Goal: Task Accomplishment & Management: Manage account settings

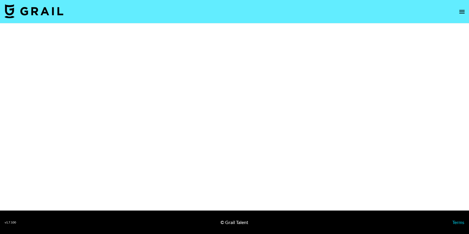
select select "Brand"
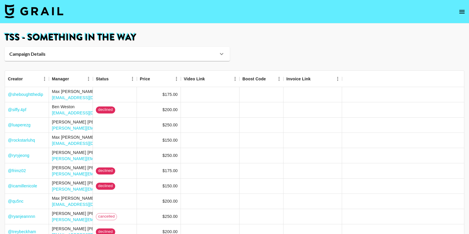
click at [52, 13] on img at bounding box center [34, 11] width 59 height 14
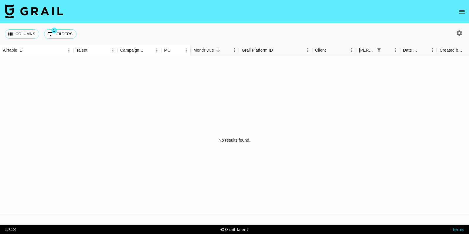
click at [460, 32] on icon "button" at bounding box center [459, 33] width 7 height 7
select select "Jun '25"
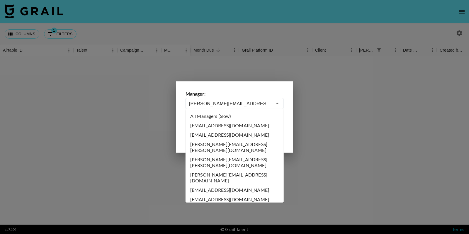
click at [267, 103] on input "ella@grail-talent.com" at bounding box center [230, 103] width 83 height 7
click at [229, 115] on li "All Managers (Slow)" at bounding box center [235, 115] width 98 height 9
type input "All Managers (Slow)"
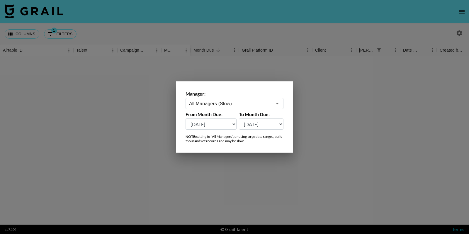
click at [328, 84] on div at bounding box center [234, 117] width 469 height 234
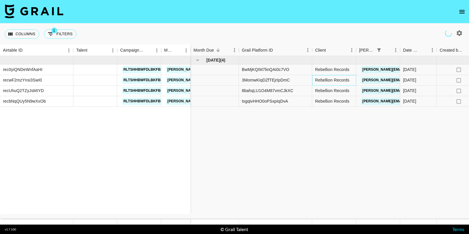
click at [332, 81] on div "Rebellion Records" at bounding box center [334, 80] width 44 height 11
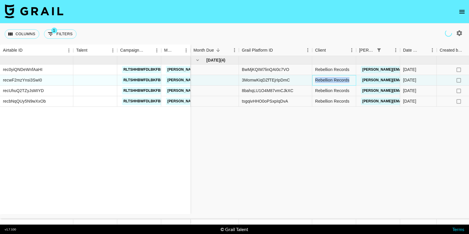
click at [332, 81] on div "Rebellion Records" at bounding box center [334, 80] width 44 height 11
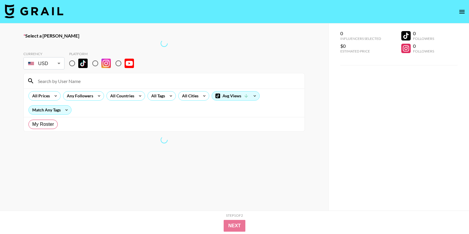
radio input "true"
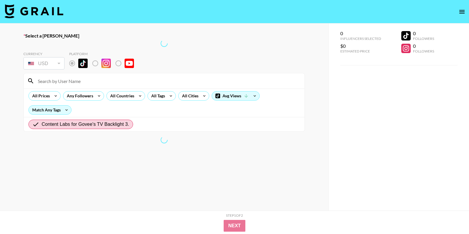
click at [25, 8] on img at bounding box center [34, 11] width 59 height 14
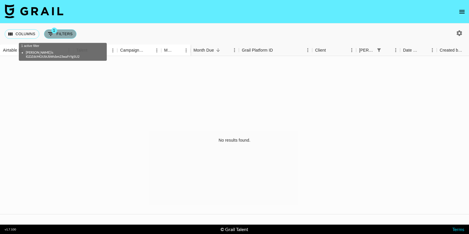
click at [59, 33] on button "1 Filters" at bounding box center [60, 33] width 33 height 9
select select "bookerId"
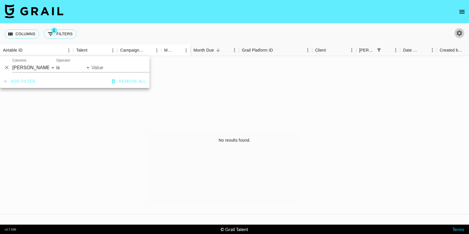
click at [461, 33] on icon "button" at bounding box center [460, 33] width 6 height 6
select select "[DATE]"
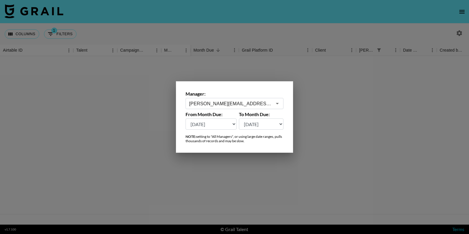
click at [247, 103] on input "[PERSON_NAME][EMAIL_ADDRESS][DOMAIN_NAME]" at bounding box center [230, 103] width 83 height 7
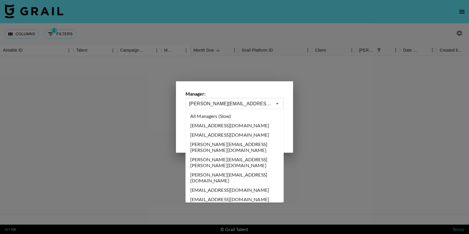
click at [232, 118] on li "All Managers (Slow)" at bounding box center [235, 115] width 98 height 9
type input "All Managers (Slow)"
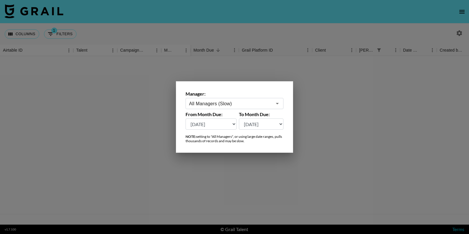
click at [137, 114] on div at bounding box center [234, 117] width 469 height 234
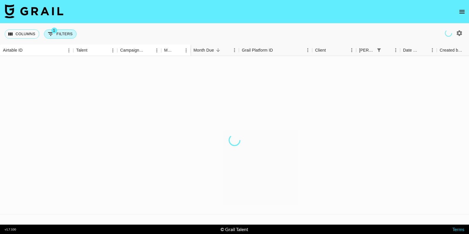
click at [64, 32] on button "1 Filters" at bounding box center [60, 33] width 33 height 9
select select "bookerId"
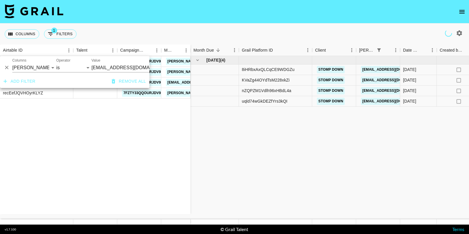
click at [104, 64] on input "nick@stmpdwn.com" at bounding box center [127, 67] width 72 height 9
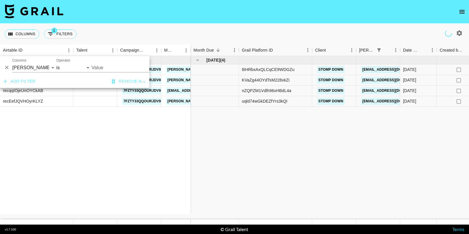
type input "nick@stmpdwn.com"
click at [118, 67] on input "nick@stmpdwn.com" at bounding box center [127, 67] width 72 height 9
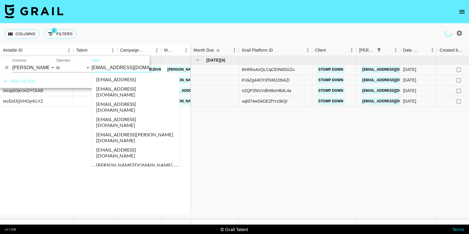
click at [118, 67] on input "nick@stmpdwn.com" at bounding box center [127, 67] width 72 height 9
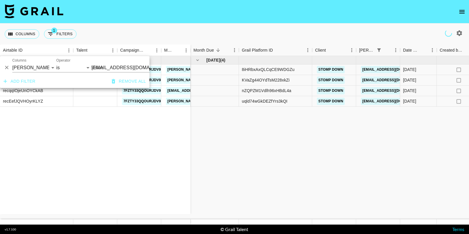
scroll to position [0, 9]
click at [121, 65] on input "nick@stmpdwn.com" at bounding box center [118, 67] width 72 height 9
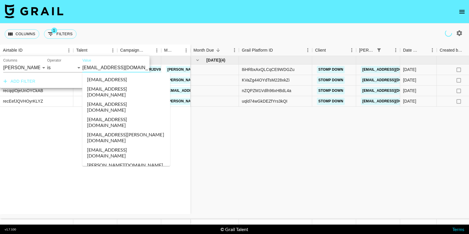
click at [121, 65] on input "nick@stmpdwn.com" at bounding box center [118, 67] width 72 height 9
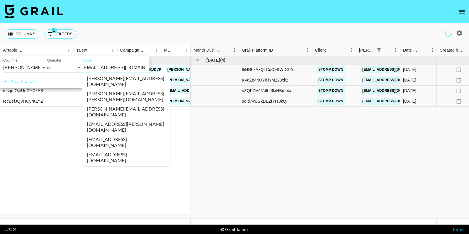
click at [121, 65] on input "nick@stmpdwn.com" at bounding box center [118, 67] width 72 height 9
paste input "michael@rebellionrecords"
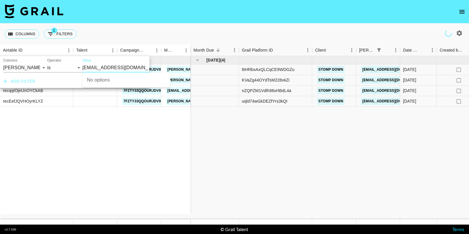
type input "[PERSON_NAME][EMAIL_ADDRESS][DOMAIN_NAME]"
click at [85, 68] on input "[PERSON_NAME][EMAIL_ADDRESS][DOMAIN_NAME]" at bounding box center [118, 67] width 72 height 9
click at [137, 80] on button "Remove all" at bounding box center [128, 81] width 39 height 11
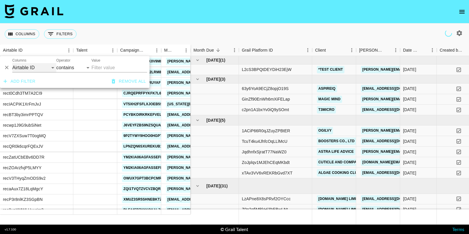
click at [44, 69] on select "Airtable ID Talent Campaign (Type) Manager Grail Platform ID Client Booker Date…" at bounding box center [34, 67] width 44 height 9
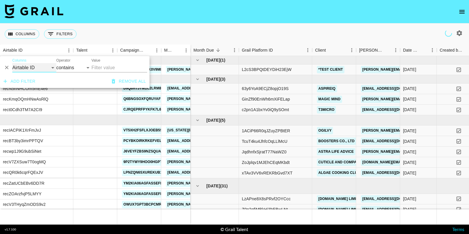
scroll to position [0, 0]
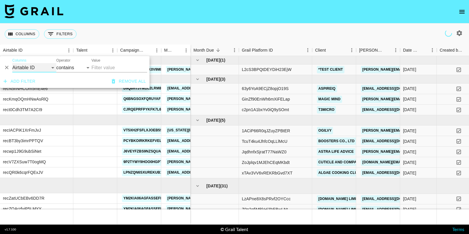
select select "bookerId"
click at [12, 63] on select "Airtable ID Talent Campaign (Type) Manager Grail Platform ID Client Booker Date…" at bounding box center [34, 67] width 44 height 9
select select "is"
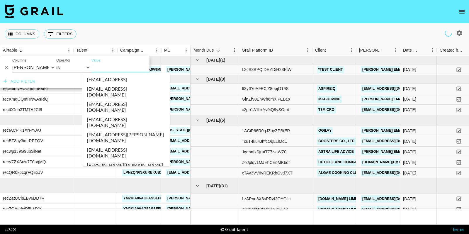
click at [93, 68] on input "Value" at bounding box center [130, 67] width 79 height 9
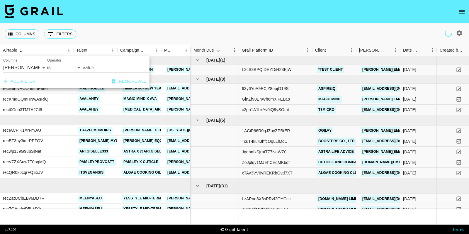
click at [105, 68] on input "Value" at bounding box center [121, 67] width 79 height 9
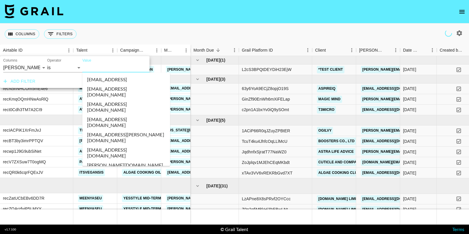
paste input "michael@rebellionrecords.com"
type input "michael@rebellionrecords.com"
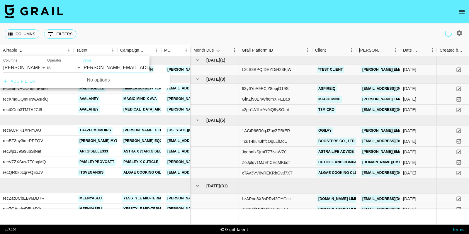
click at [84, 69] on input "michael@rebellionrecords.com" at bounding box center [121, 67] width 79 height 9
click at [93, 67] on input "Value" at bounding box center [121, 67] width 79 height 9
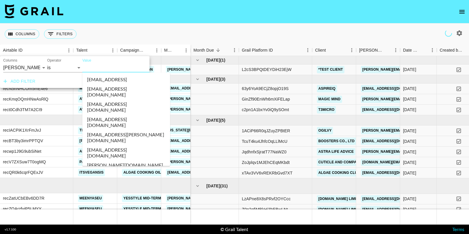
paste input "michael@rebellionrecords.com"
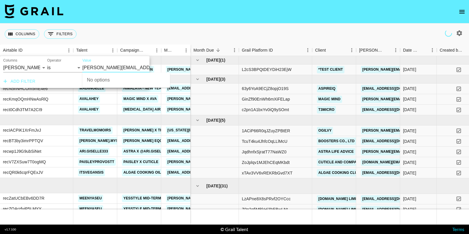
click at [84, 66] on input "michael@rebellionrecords.com" at bounding box center [121, 67] width 79 height 9
type input "michael@rebellionrecords.com"
click at [96, 82] on li "michael@rebellionrecords.com" at bounding box center [126, 82] width 88 height 15
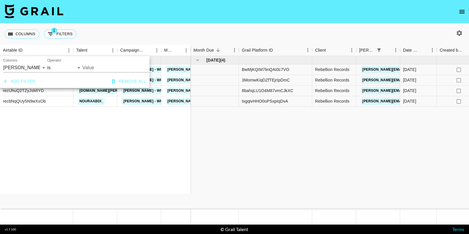
type input "michael@rebellionrecords.com"
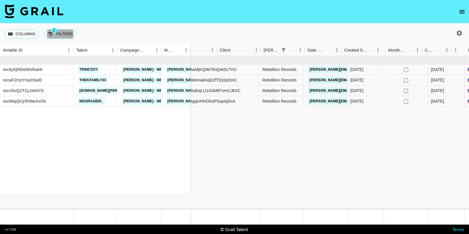
scroll to position [0, 45]
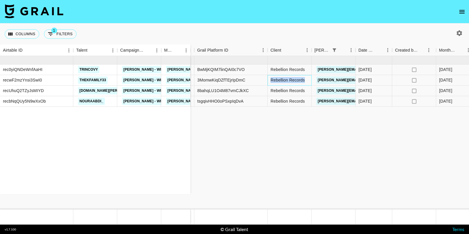
drag, startPoint x: 305, startPoint y: 81, endPoint x: 258, endPoint y: 81, distance: 47.8
copy div "Rebellion Records"
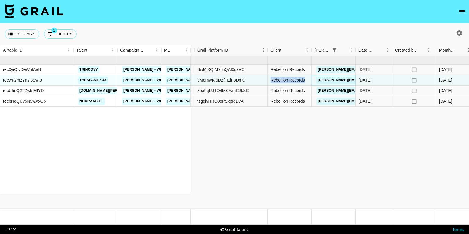
click at [337, 82] on link "michael@rebellionrecords.com" at bounding box center [364, 79] width 96 height 7
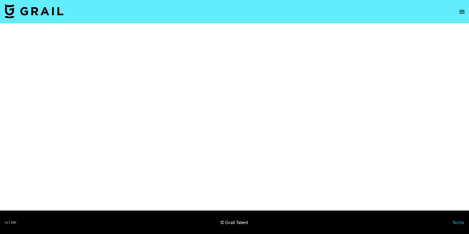
select select "Song"
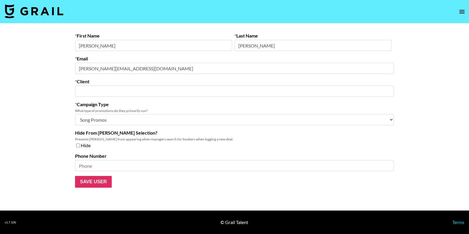
click at [147, 92] on input "text" at bounding box center [235, 91] width 312 height 7
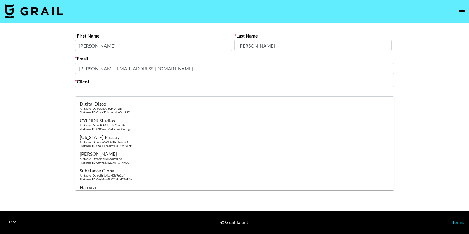
paste input "Rebellion Records"
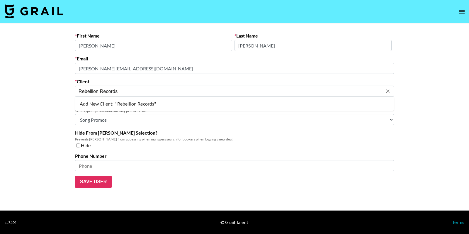
click at [80, 90] on input "Rebellion Records" at bounding box center [231, 91] width 304 height 7
click at [103, 110] on div "Platform ID: WMIpzbJ6dzhHHIrZ6Ibz" at bounding box center [105, 112] width 51 height 4
type input "Rebellion Records"
click at [92, 183] on input "Save User" at bounding box center [93, 182] width 37 height 12
click at [94, 179] on input "Save User" at bounding box center [93, 182] width 37 height 12
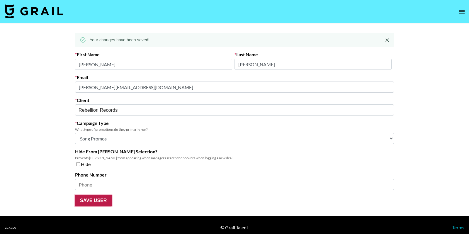
click at [94, 181] on form "First Name Michael Last Name Turner Email michael@rebellionrecords.com Client R…" at bounding box center [234, 129] width 319 height 155
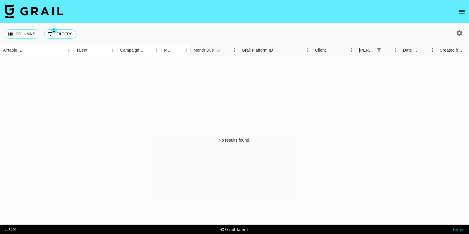
click at [460, 33] on icon "button" at bounding box center [459, 33] width 7 height 7
select select "[DATE]"
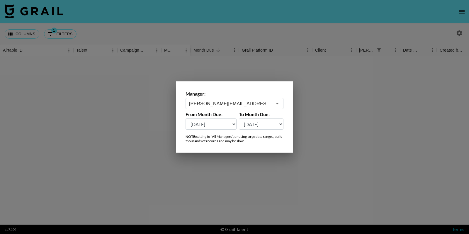
click at [246, 106] on input "ella@grail-talent.com" at bounding box center [230, 103] width 83 height 7
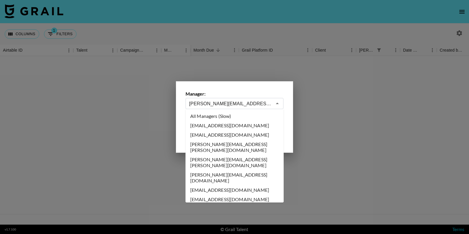
click at [224, 115] on li "All Managers (Slow)" at bounding box center [235, 115] width 98 height 9
type input "All Managers (Slow)"
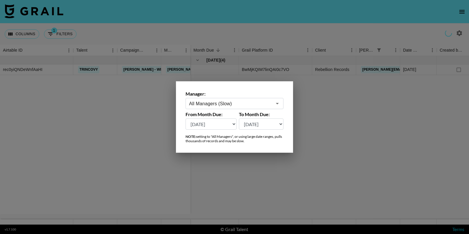
click at [331, 114] on div at bounding box center [234, 117] width 469 height 234
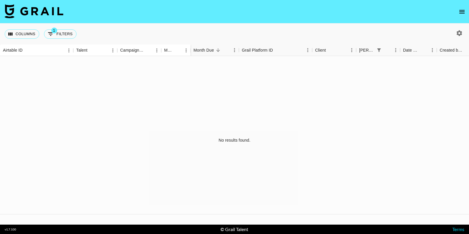
click at [457, 34] on icon "button" at bounding box center [460, 33] width 6 height 6
select select "[DATE]"
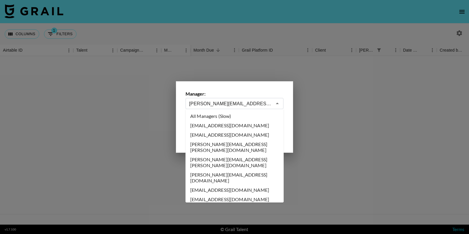
click at [254, 105] on input "[PERSON_NAME][EMAIL_ADDRESS][DOMAIN_NAME]" at bounding box center [230, 103] width 83 height 7
click at [251, 113] on li "All Managers (Slow)" at bounding box center [235, 115] width 98 height 9
type input "All Managers (Slow)"
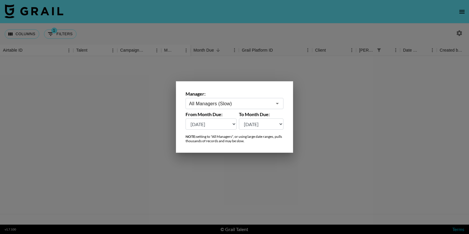
click at [294, 71] on div at bounding box center [234, 117] width 469 height 234
